Goal: Entertainment & Leisure: Consume media (video, audio)

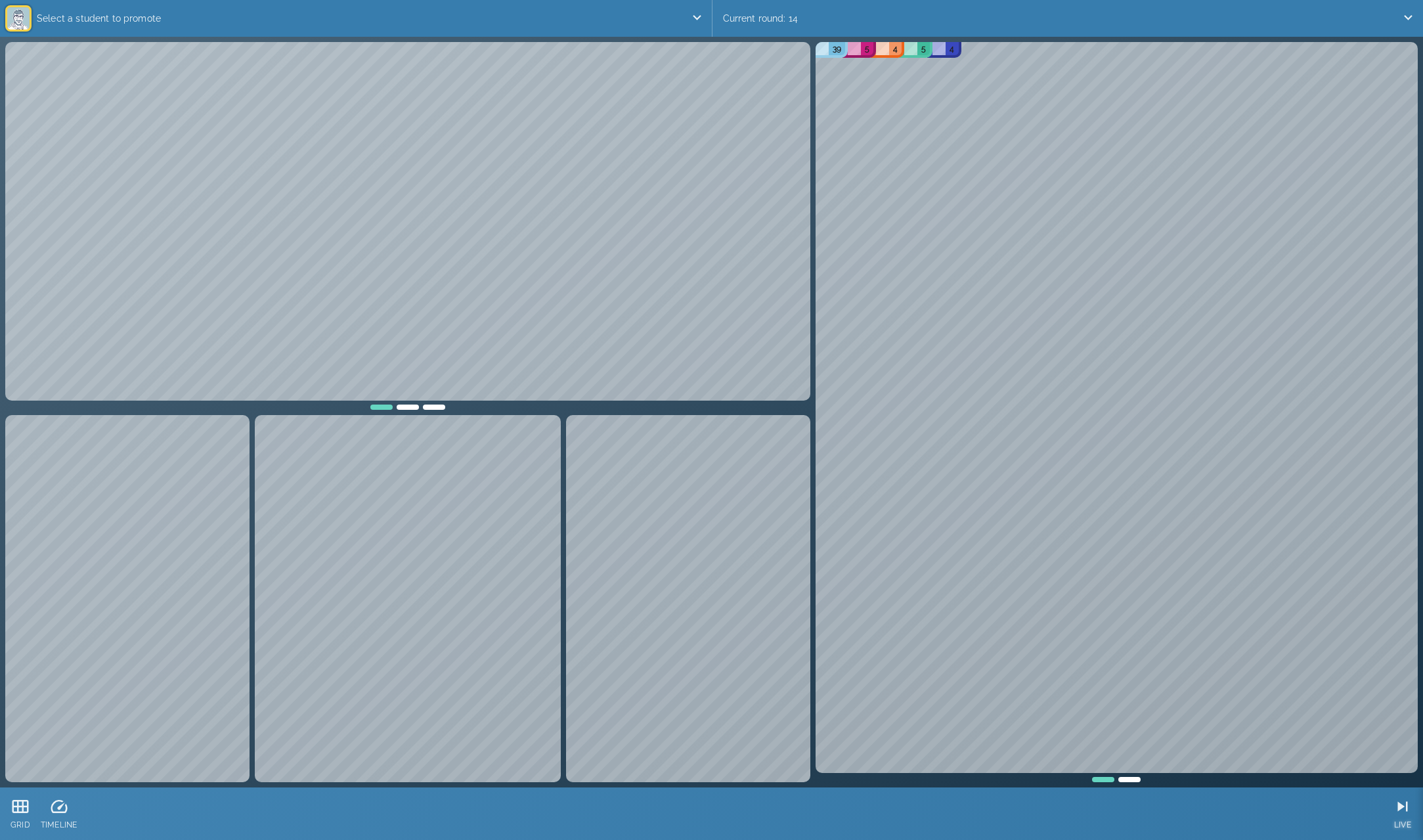
click at [1413, 807] on div "LIVE" at bounding box center [1403, 814] width 30 height 53
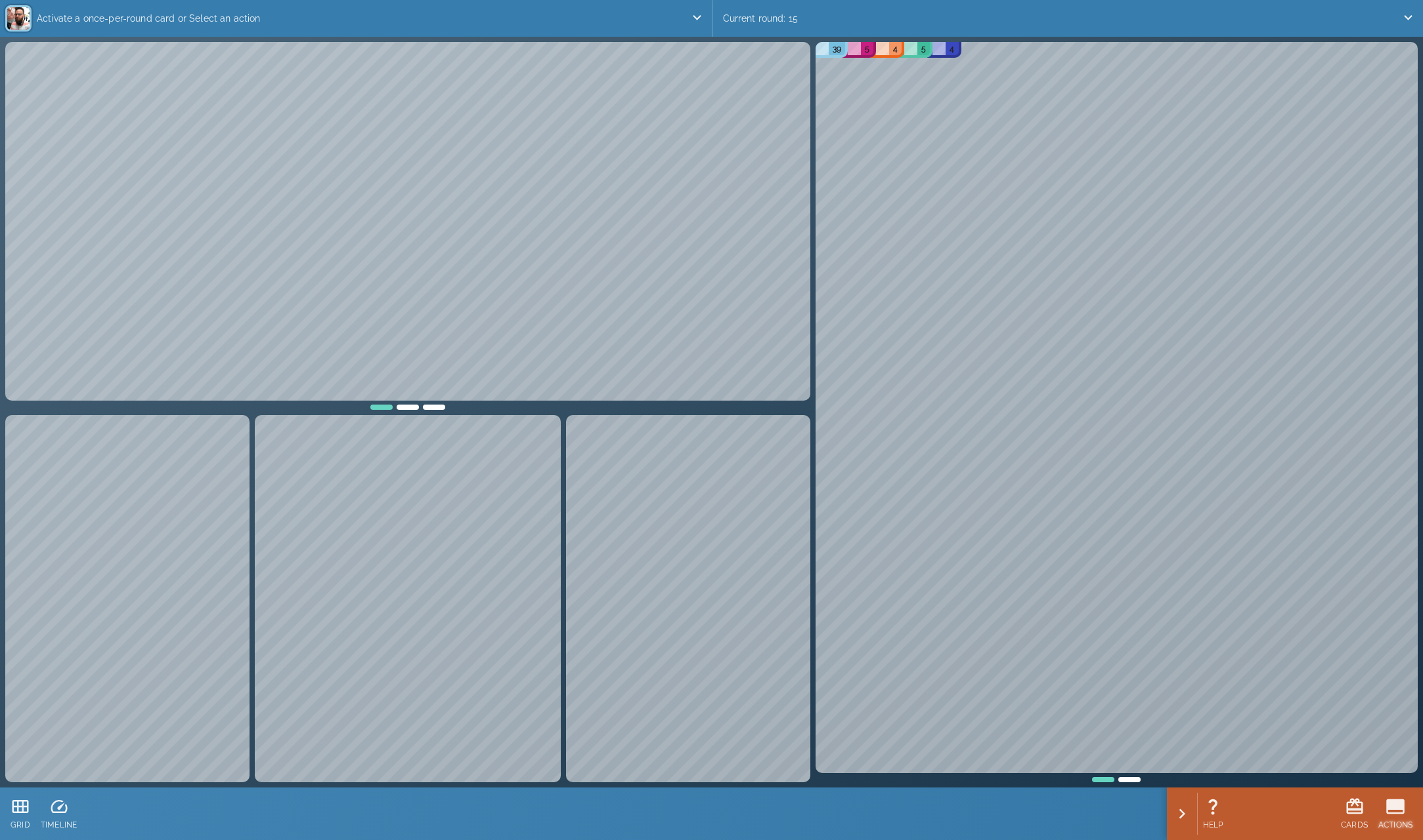
click at [1390, 807] on icon at bounding box center [1395, 807] width 19 height 15
click at [1237, 814] on icon at bounding box center [1246, 807] width 19 height 19
click at [1350, 805] on icon at bounding box center [1352, 807] width 17 height 15
click at [1343, 803] on icon at bounding box center [1352, 806] width 19 height 19
click at [1350, 803] on icon at bounding box center [1358, 806] width 19 height 19
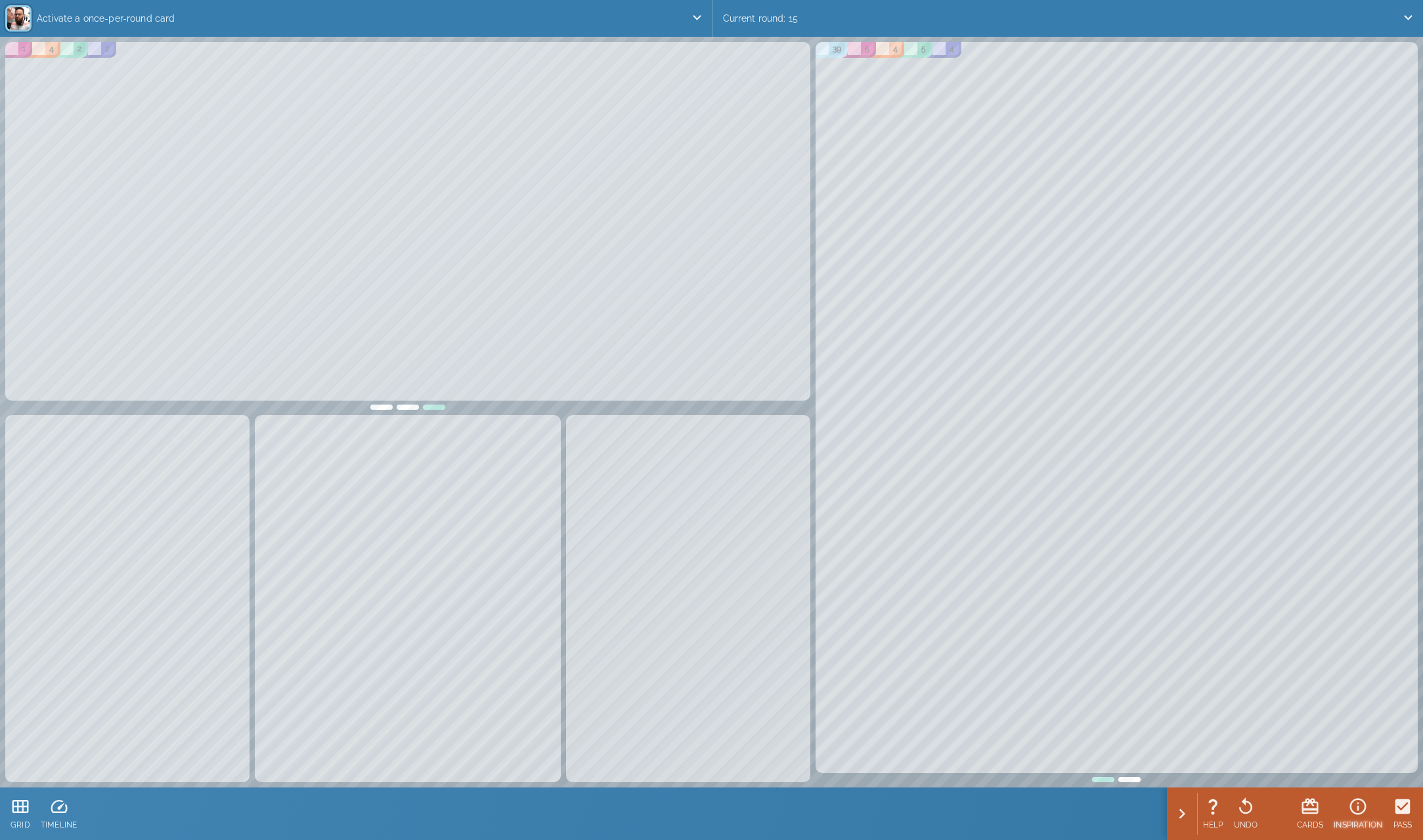
click at [1354, 812] on icon at bounding box center [1359, 807] width 17 height 17
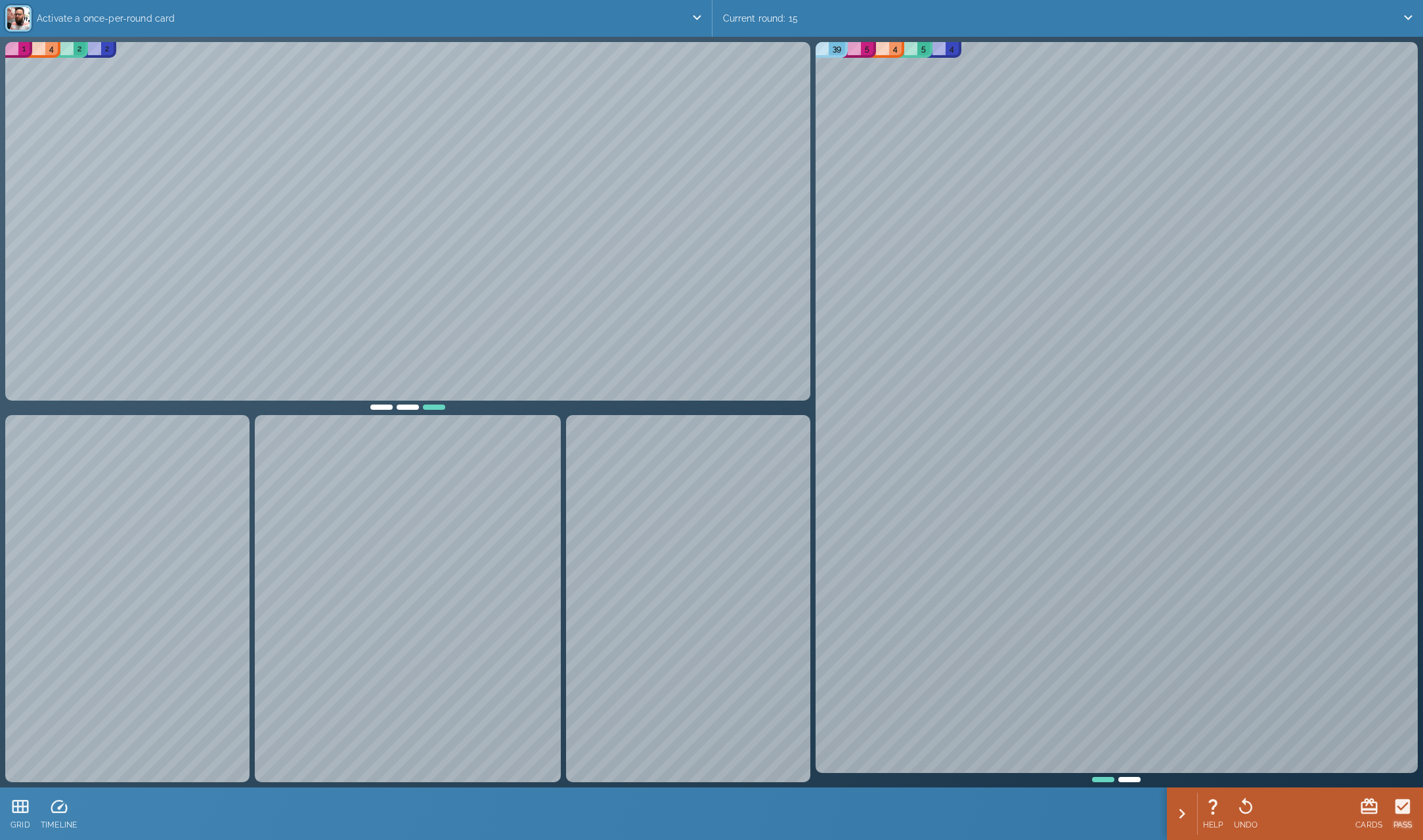
click at [1404, 812] on icon at bounding box center [1403, 807] width 15 height 15
click at [1400, 812] on icon at bounding box center [1394, 806] width 19 height 19
